Goal: Information Seeking & Learning: Learn about a topic

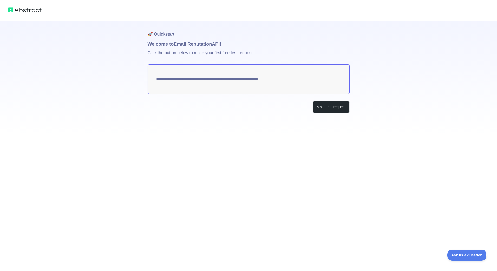
drag, startPoint x: 290, startPoint y: 79, endPoint x: 200, endPoint y: 77, distance: 90.4
click at [200, 77] on textarea "**********" at bounding box center [249, 79] width 202 height 30
click at [329, 106] on button "Make test request" at bounding box center [330, 107] width 37 height 12
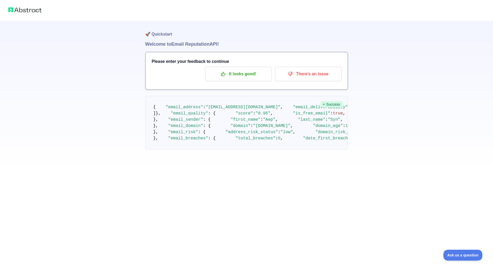
drag, startPoint x: 281, startPoint y: 110, endPoint x: 238, endPoint y: 112, distance: 43.5
click at [238, 110] on span ""[EMAIL_ADDRESS][DOMAIN_NAME]"" at bounding box center [242, 107] width 75 height 5
click at [241, 79] on button "It looks good!" at bounding box center [238, 74] width 66 height 15
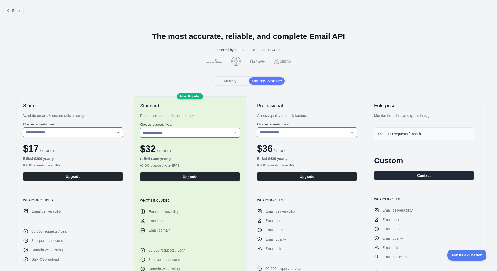
click at [231, 80] on span "Monthly" at bounding box center [230, 81] width 12 height 4
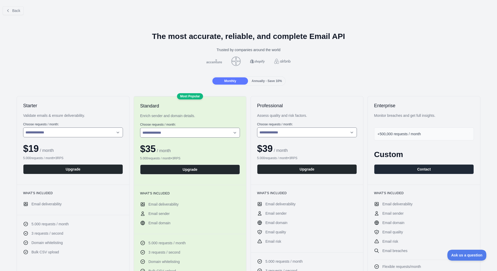
click at [275, 82] on span "Annually - Save 10%" at bounding box center [266, 81] width 30 height 4
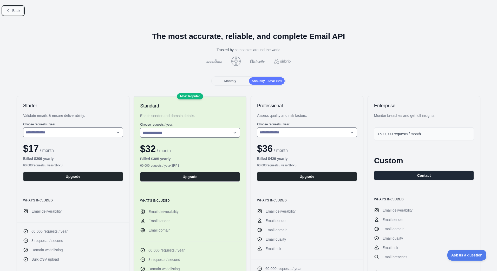
click at [14, 15] on button "Back" at bounding box center [13, 10] width 21 height 9
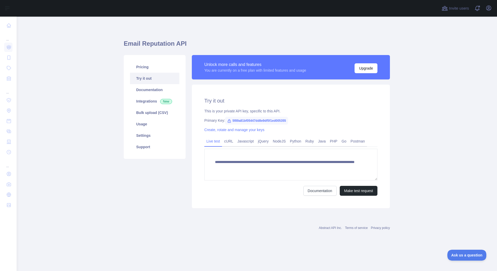
click at [56, 101] on main "**********" at bounding box center [257, 144] width 480 height 255
click at [151, 70] on link "Pricing" at bounding box center [154, 66] width 49 height 11
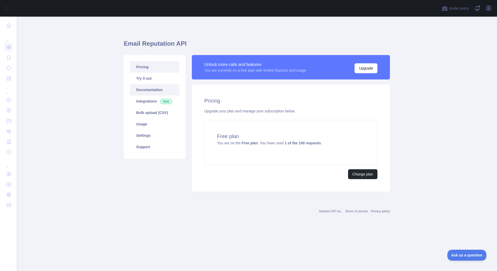
click at [159, 91] on link "Documentation" at bounding box center [154, 89] width 49 height 11
click at [148, 118] on link "Bulk upload (CSV)" at bounding box center [154, 112] width 49 height 11
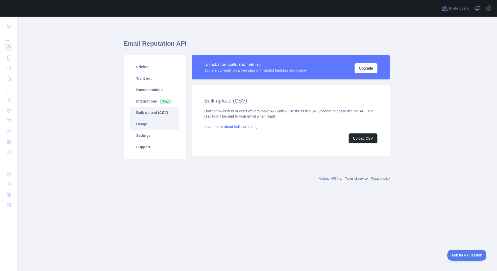
click at [148, 126] on link "Usage" at bounding box center [154, 123] width 49 height 11
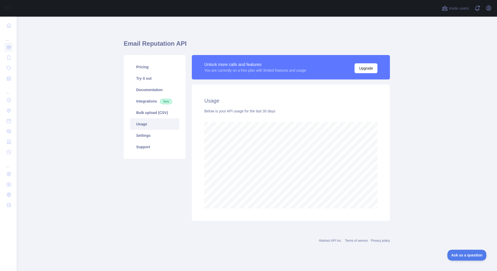
scroll to position [255, 480]
click at [150, 136] on link "Settings" at bounding box center [154, 135] width 49 height 11
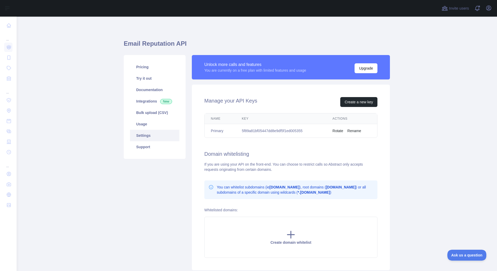
scroll to position [0, 0]
click at [147, 145] on link "Support" at bounding box center [154, 146] width 49 height 11
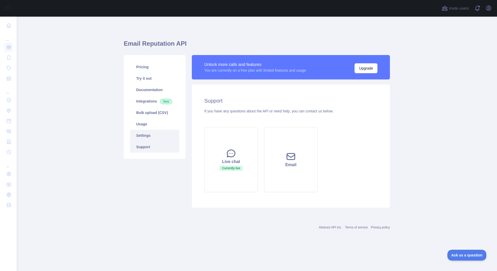
click at [159, 139] on link "Settings" at bounding box center [154, 135] width 49 height 11
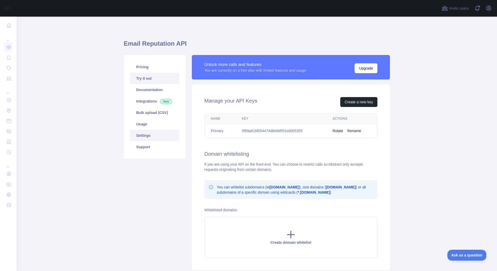
click at [143, 75] on link "Try it out" at bounding box center [154, 78] width 49 height 11
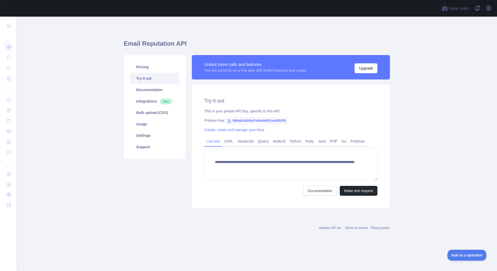
click at [422, 177] on main "**********" at bounding box center [257, 144] width 480 height 255
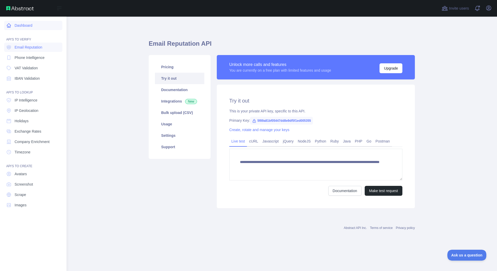
click at [25, 25] on link "Dashboard" at bounding box center [33, 25] width 58 height 9
